Goal: Task Accomplishment & Management: Manage account settings

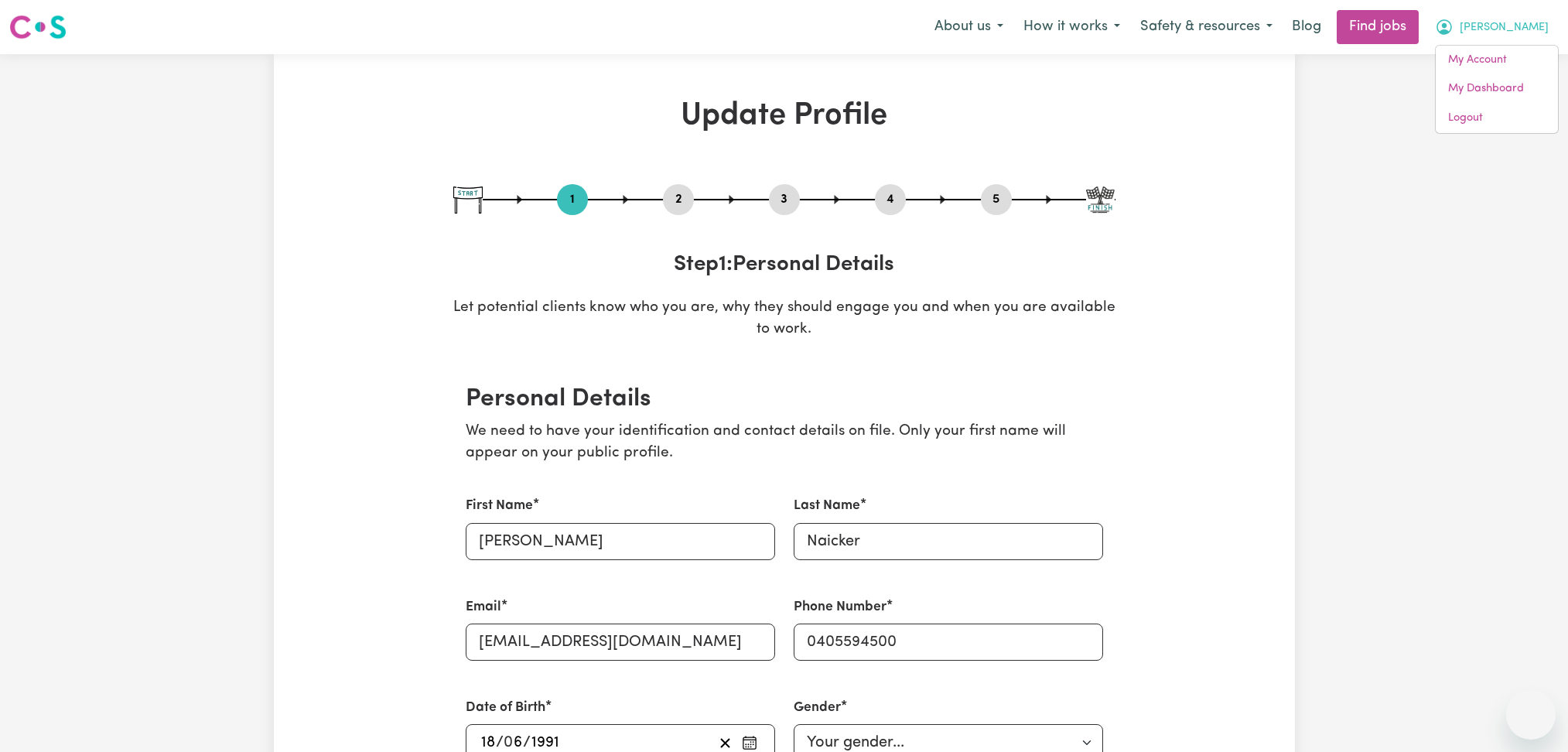
select select "[DEMOGRAPHIC_DATA]"
select select "[DEMOGRAPHIC_DATA] Work Visa"
select select "Studying a healthcare related degree or qualification"
select select "60"
select select "65"
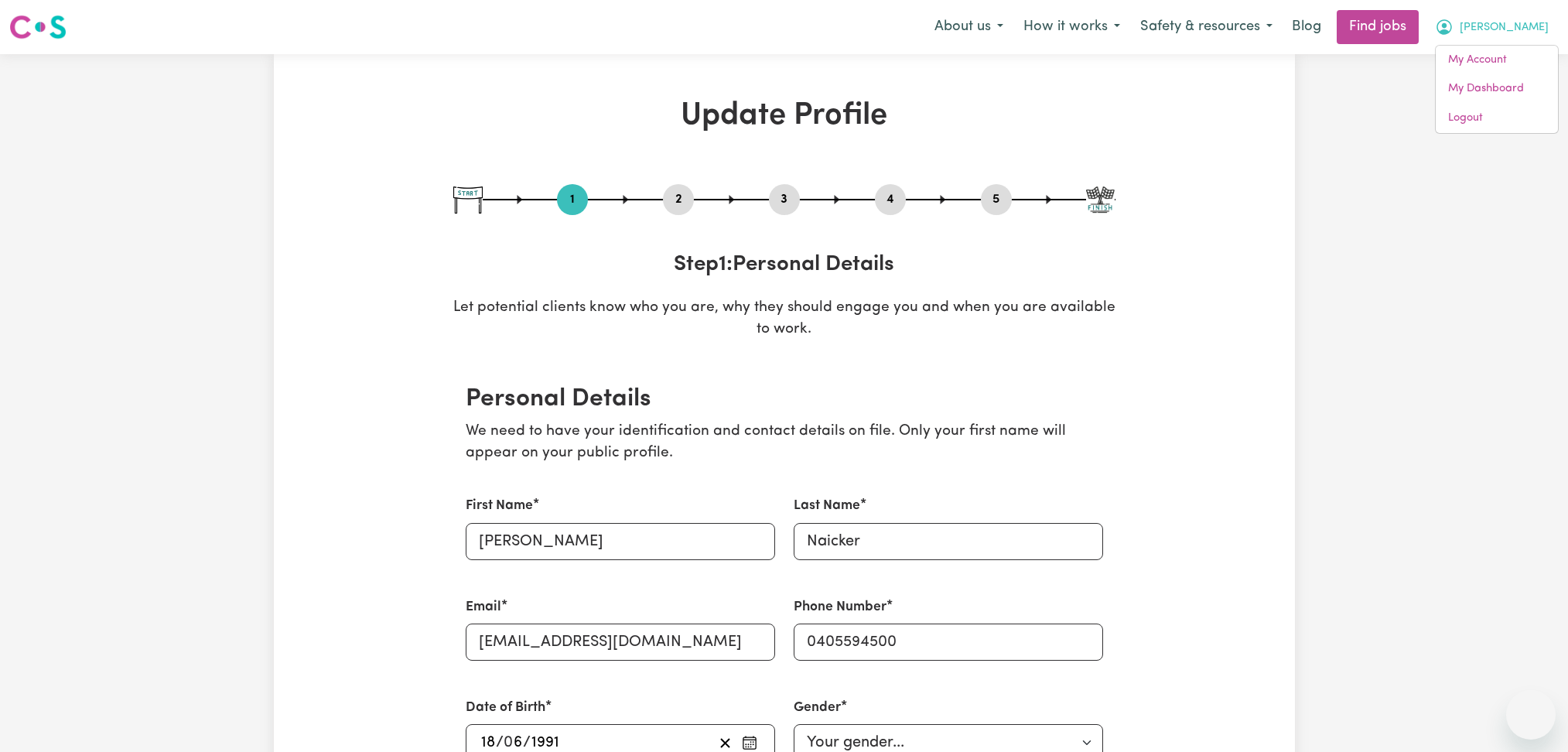
select select "85"
select select "120"
click at [1490, 126] on link "Logout" at bounding box center [1497, 118] width 122 height 30
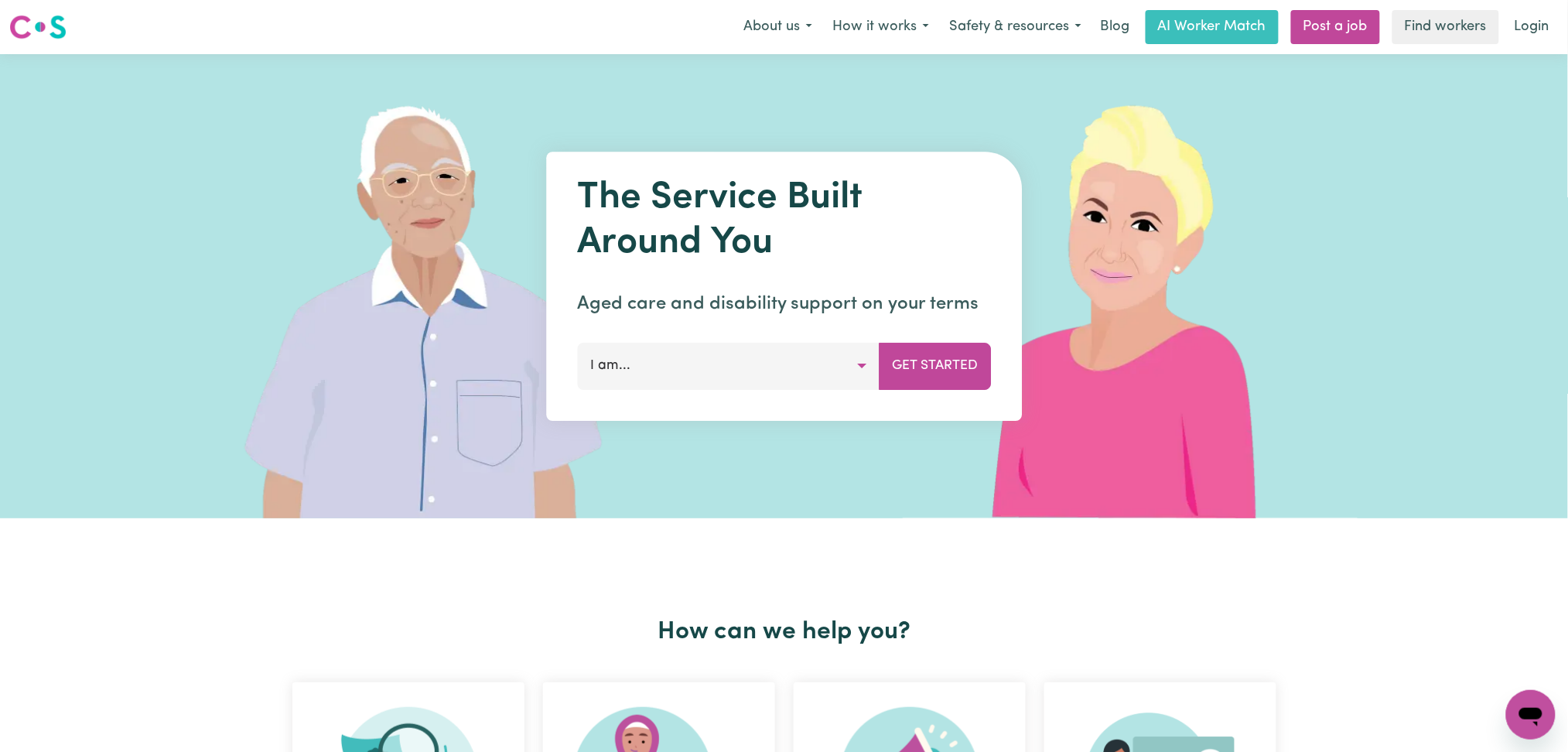
click at [1533, 22] on link "Login" at bounding box center [1531, 27] width 54 height 34
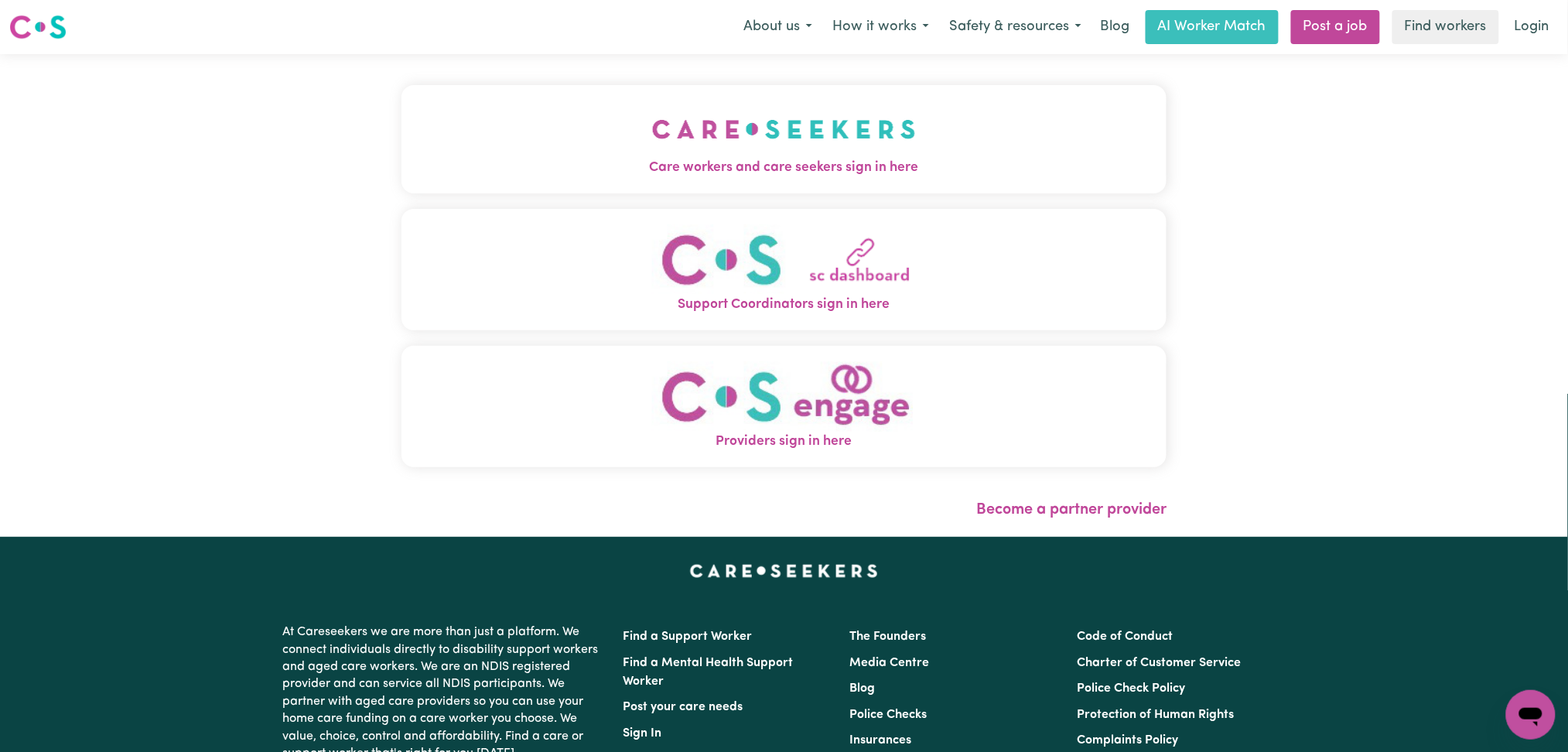
click at [456, 144] on div "Care workers and care seekers sign in here Support Coordinators sign in here Pr…" at bounding box center [784, 295] width 784 height 483
click at [455, 144] on button "Care workers and care seekers sign in here" at bounding box center [784, 139] width 766 height 108
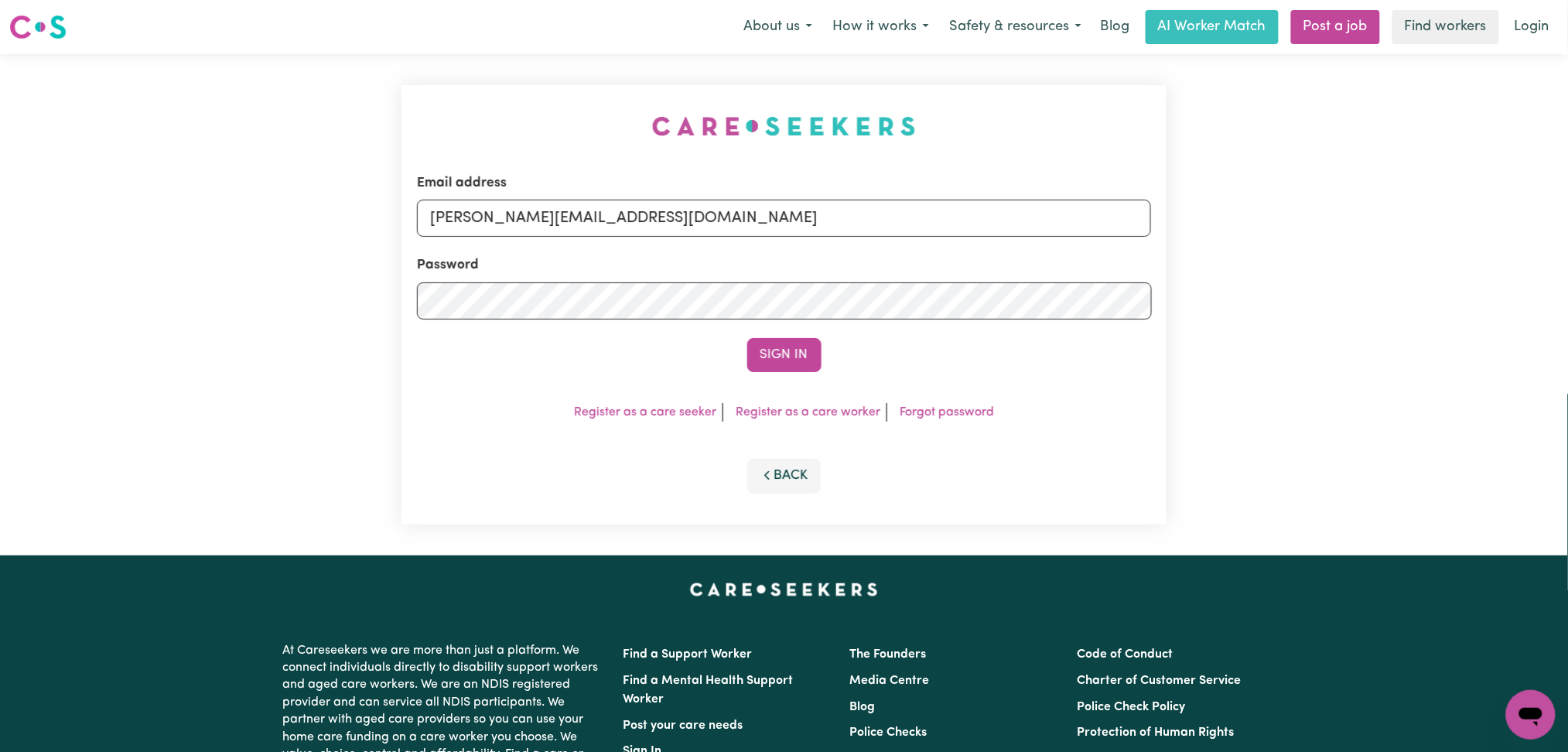
click at [561, 241] on form "Email address [PERSON_NAME][EMAIL_ADDRESS][DOMAIN_NAME] Password Sign In" at bounding box center [784, 273] width 735 height 199
drag, startPoint x: 542, startPoint y: 218, endPoint x: 530, endPoint y: 234, distance: 20.0
click at [542, 218] on input "[PERSON_NAME][EMAIL_ADDRESS][DOMAIN_NAME]" at bounding box center [784, 218] width 735 height 37
drag, startPoint x: 511, startPoint y: 222, endPoint x: 857, endPoint y: 249, distance: 347.1
click at [856, 249] on form "Email address Superuser~[EMAIL_ADDRESS][DOMAIN_NAME] Password Sign In" at bounding box center [784, 273] width 735 height 199
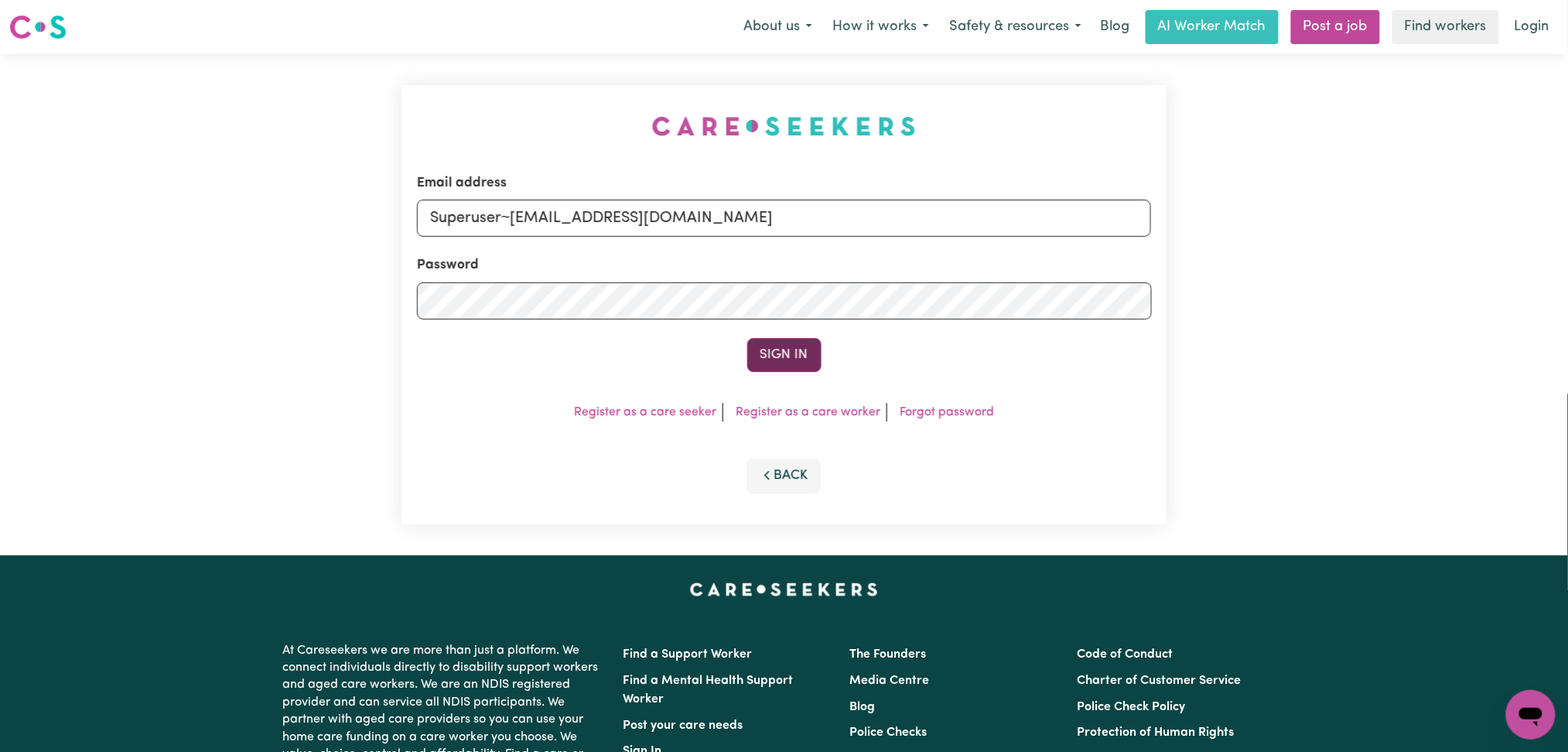
type input "Superuser~[EMAIL_ADDRESS][DOMAIN_NAME]"
click at [768, 349] on button "Sign In" at bounding box center [784, 355] width 75 height 34
